Goal: Download file/media

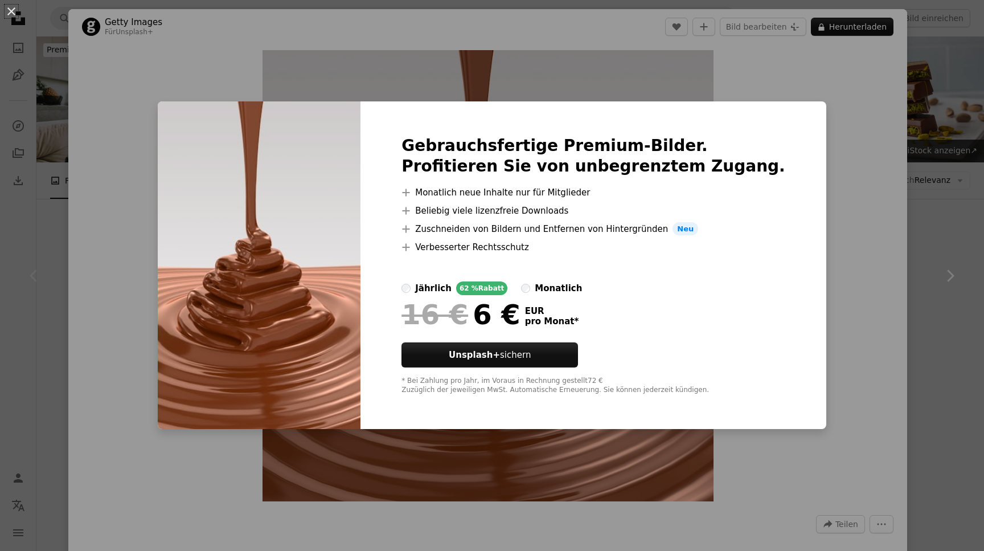
click at [854, 280] on div "An X shape Gebrauchsfertige Premium-Bilder. Profitieren Sie von unbegrenztem Zu…" at bounding box center [492, 275] width 984 height 551
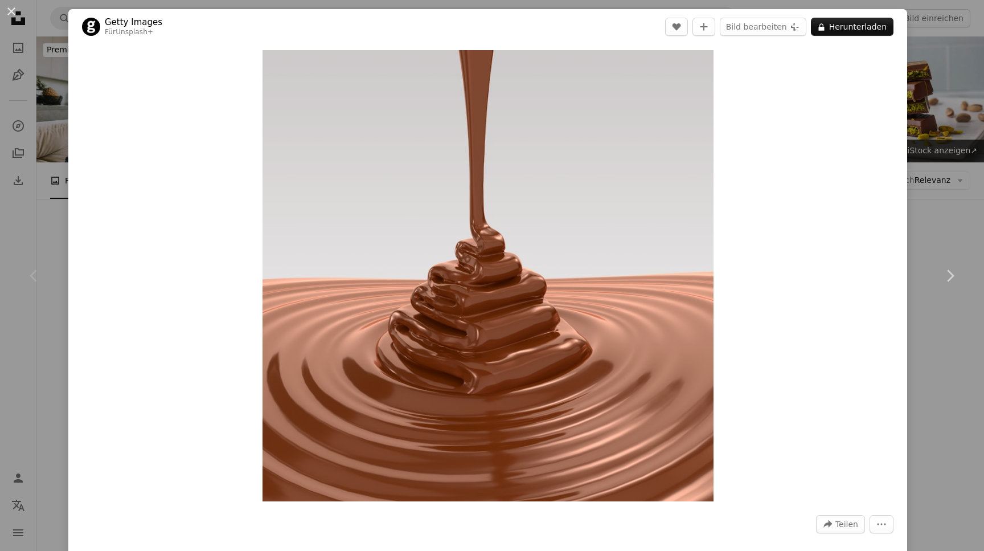
click at [597, 214] on img "Dieses Bild heranzoomen" at bounding box center [488, 275] width 451 height 451
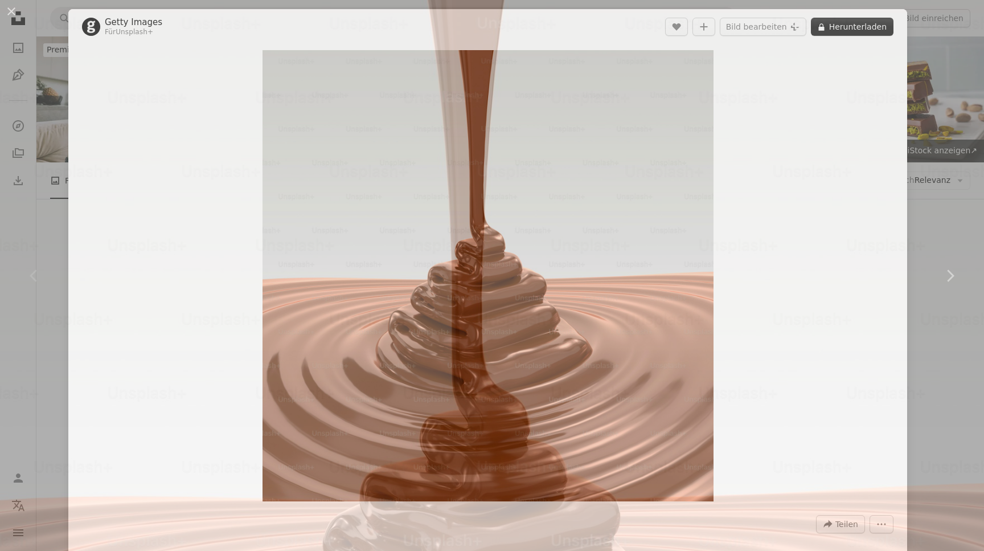
scroll to position [217, 0]
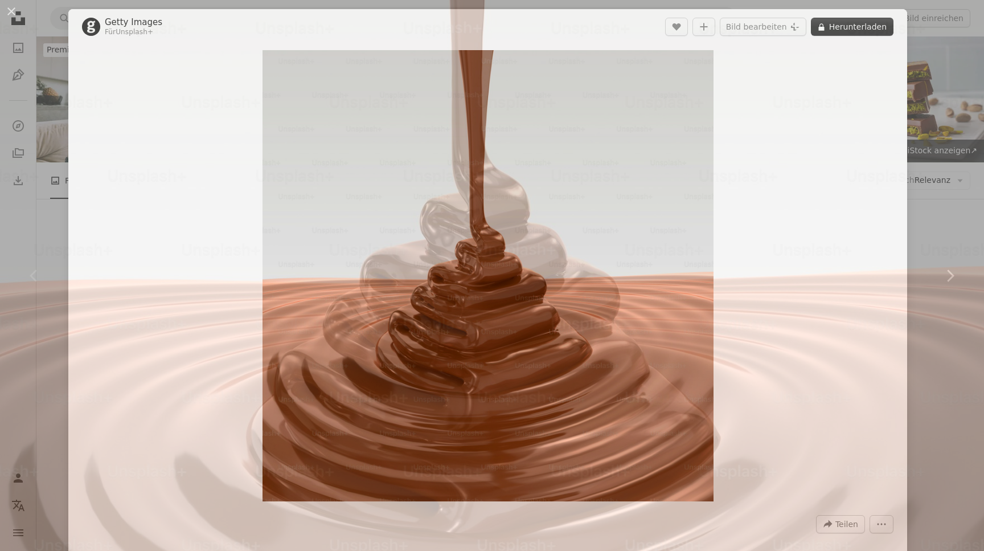
click at [597, 214] on img "Dieses Bild herauszoomen" at bounding box center [491, 274] width 985 height 985
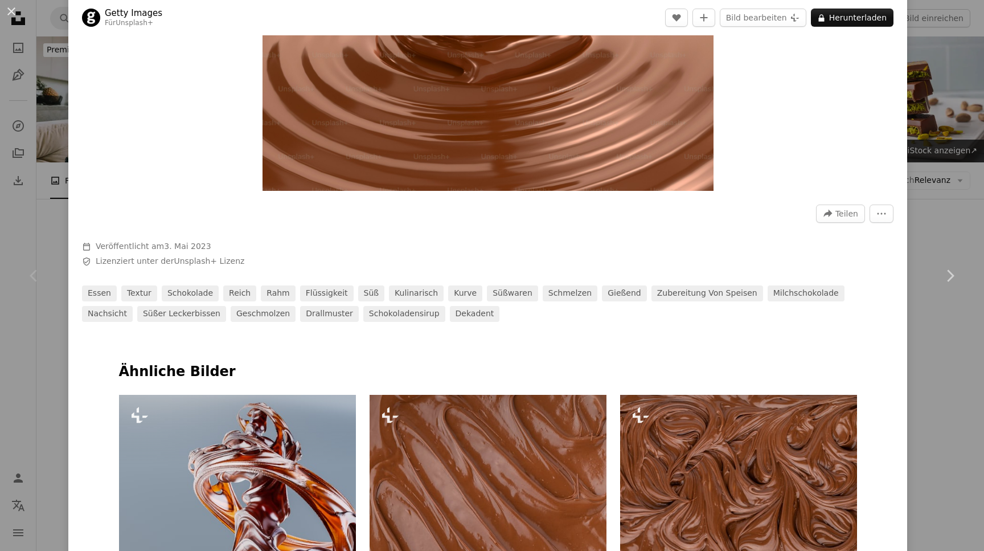
scroll to position [0, 0]
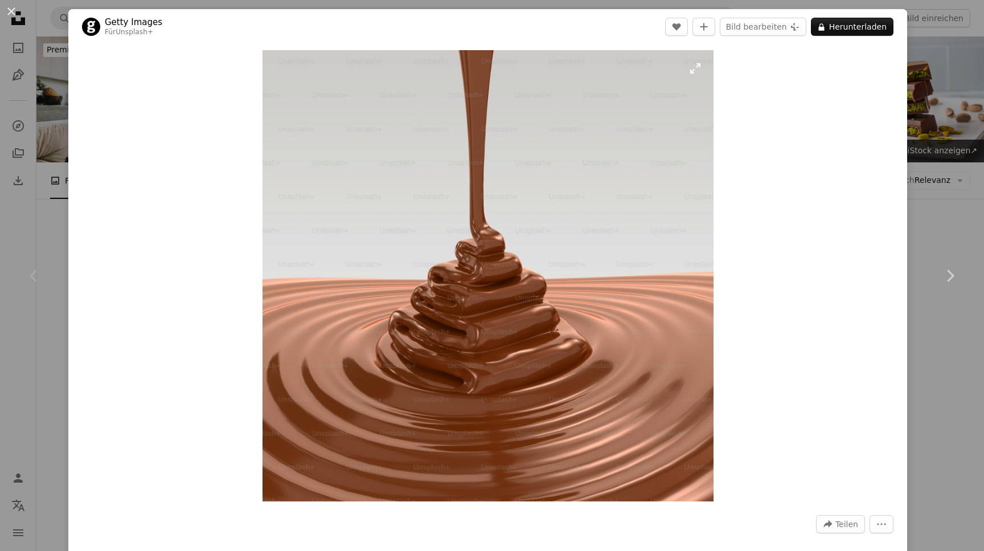
click at [549, 341] on img "Dieses Bild heranzoomen" at bounding box center [488, 275] width 451 height 451
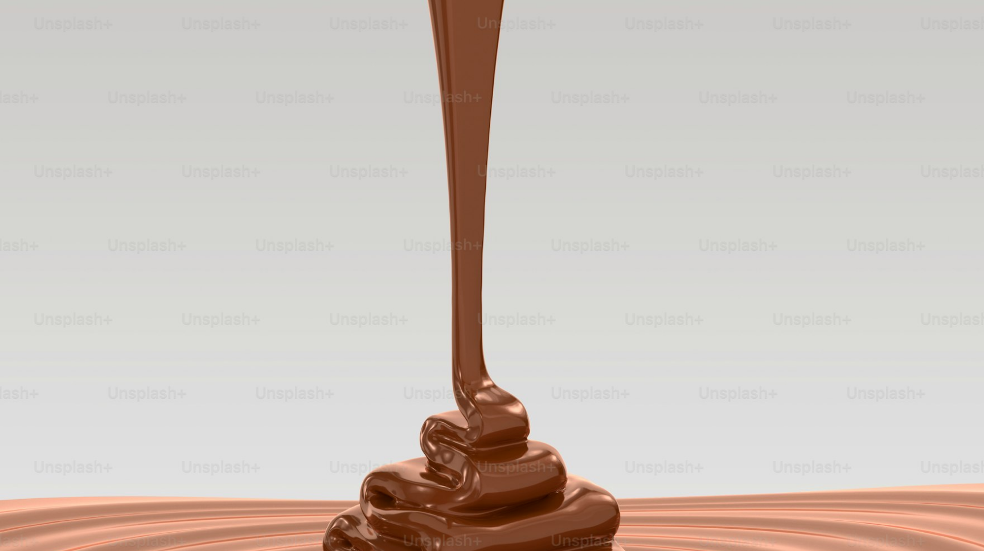
scroll to position [217, 0]
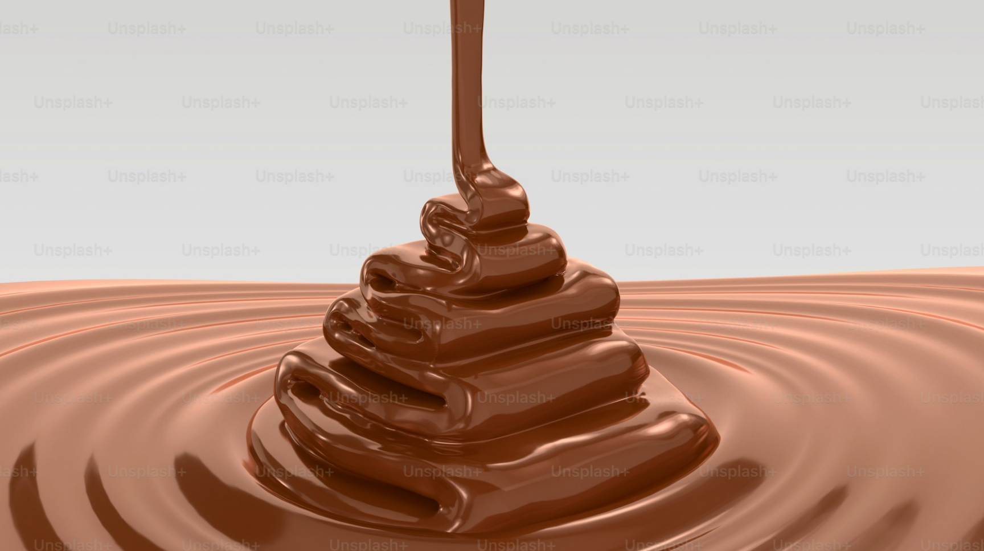
click at [549, 341] on img "Dieses Bild herauszoomen" at bounding box center [491, 274] width 985 height 985
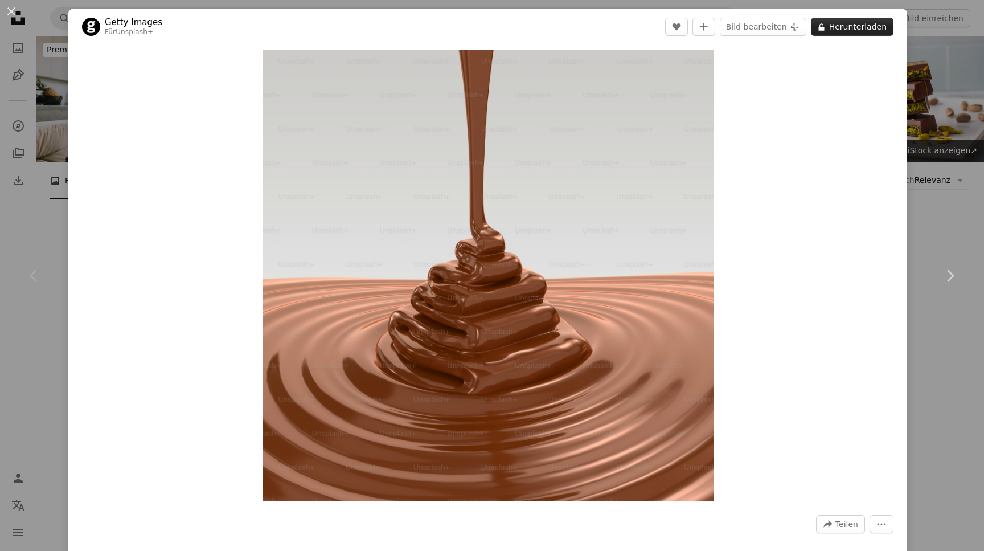
click at [878, 29] on button "A lock Herunterladen" at bounding box center [852, 27] width 83 height 18
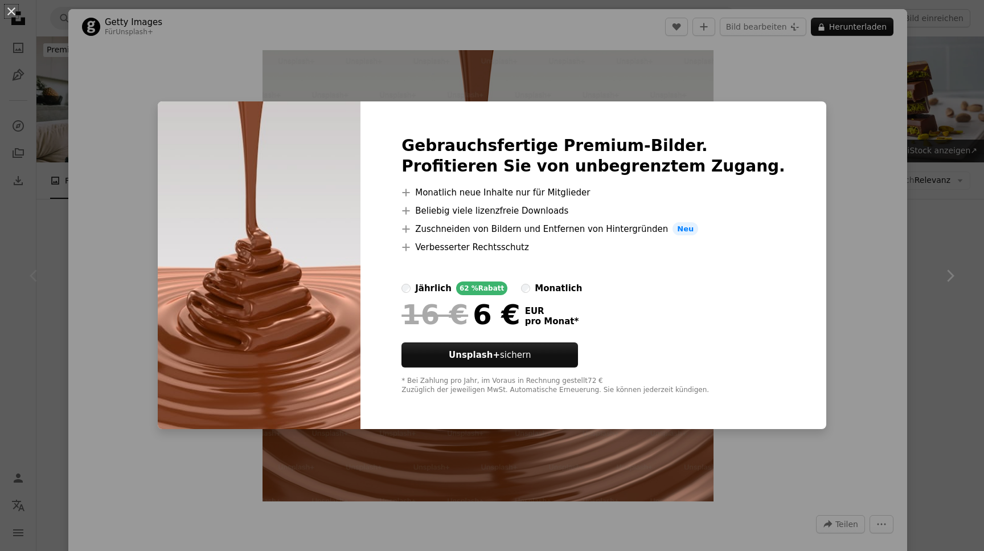
click at [878, 31] on div "An X shape Gebrauchsfertige Premium-Bilder. Profitieren Sie von unbegrenztem Zu…" at bounding box center [492, 275] width 984 height 551
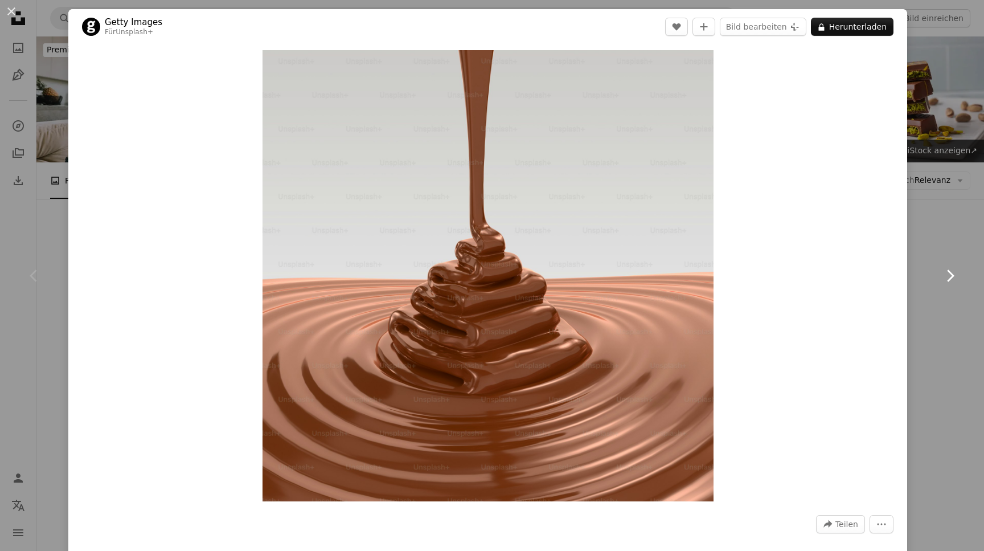
click at [947, 245] on link "Chevron right" at bounding box center [950, 275] width 68 height 109
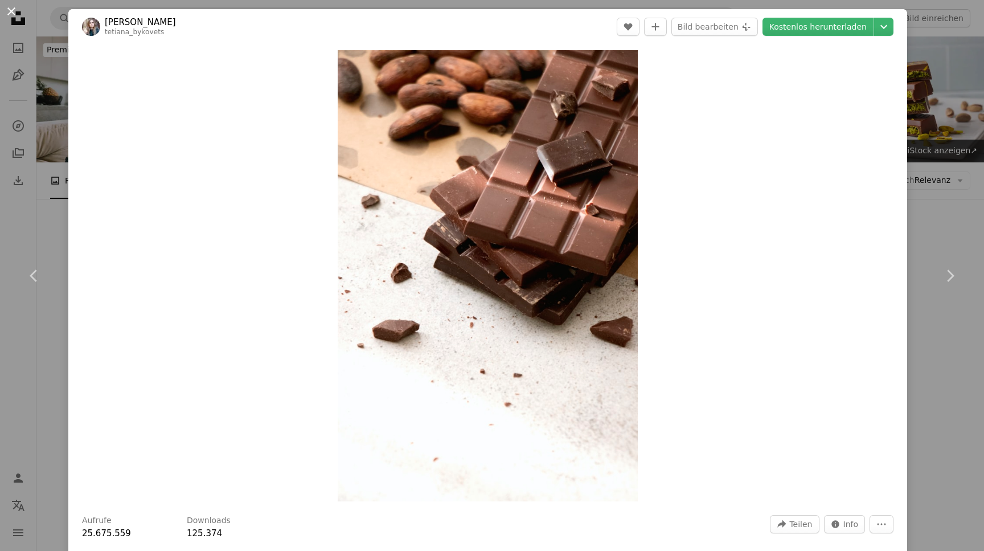
click at [9, 13] on button "An X shape" at bounding box center [12, 12] width 14 height 14
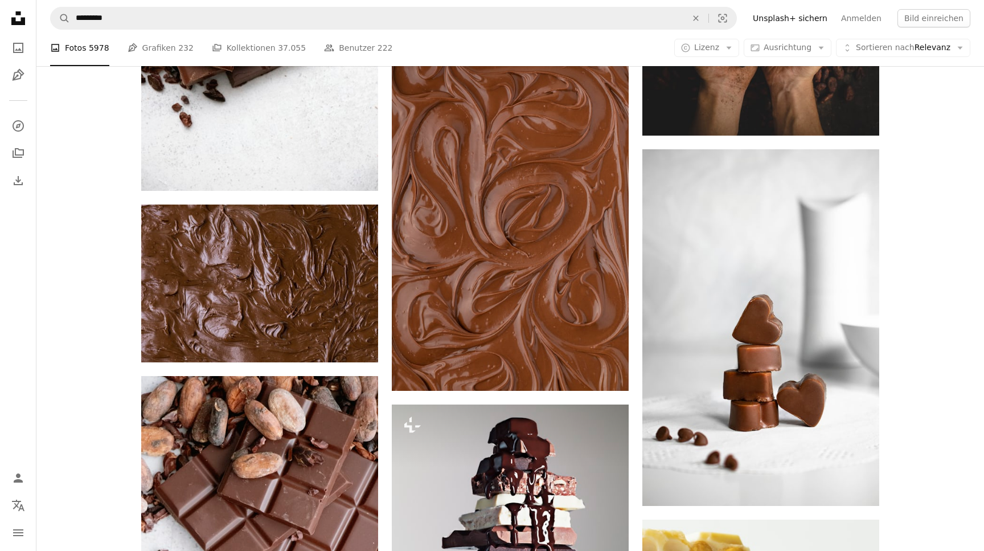
scroll to position [1282, 0]
